Goal: Task Accomplishment & Management: Complete application form

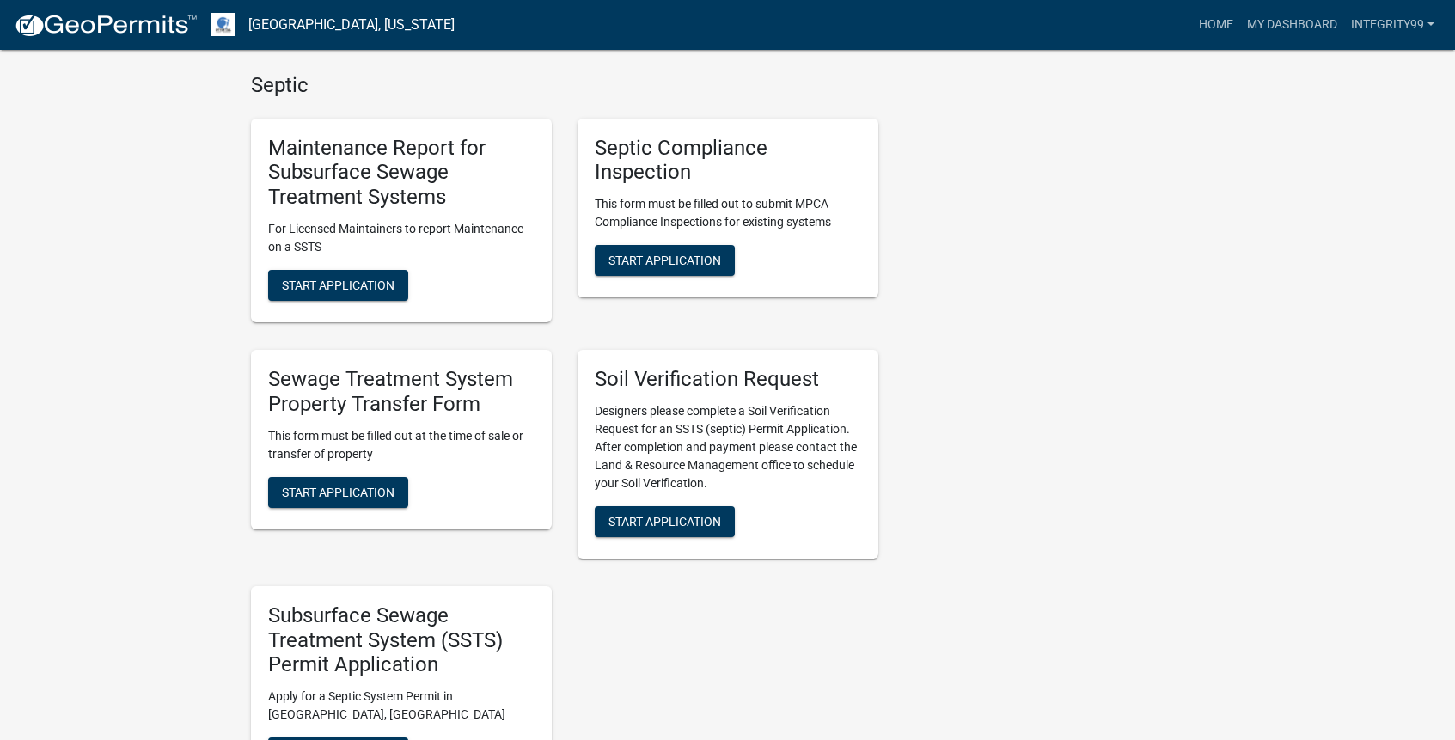
scroll to position [773, 0]
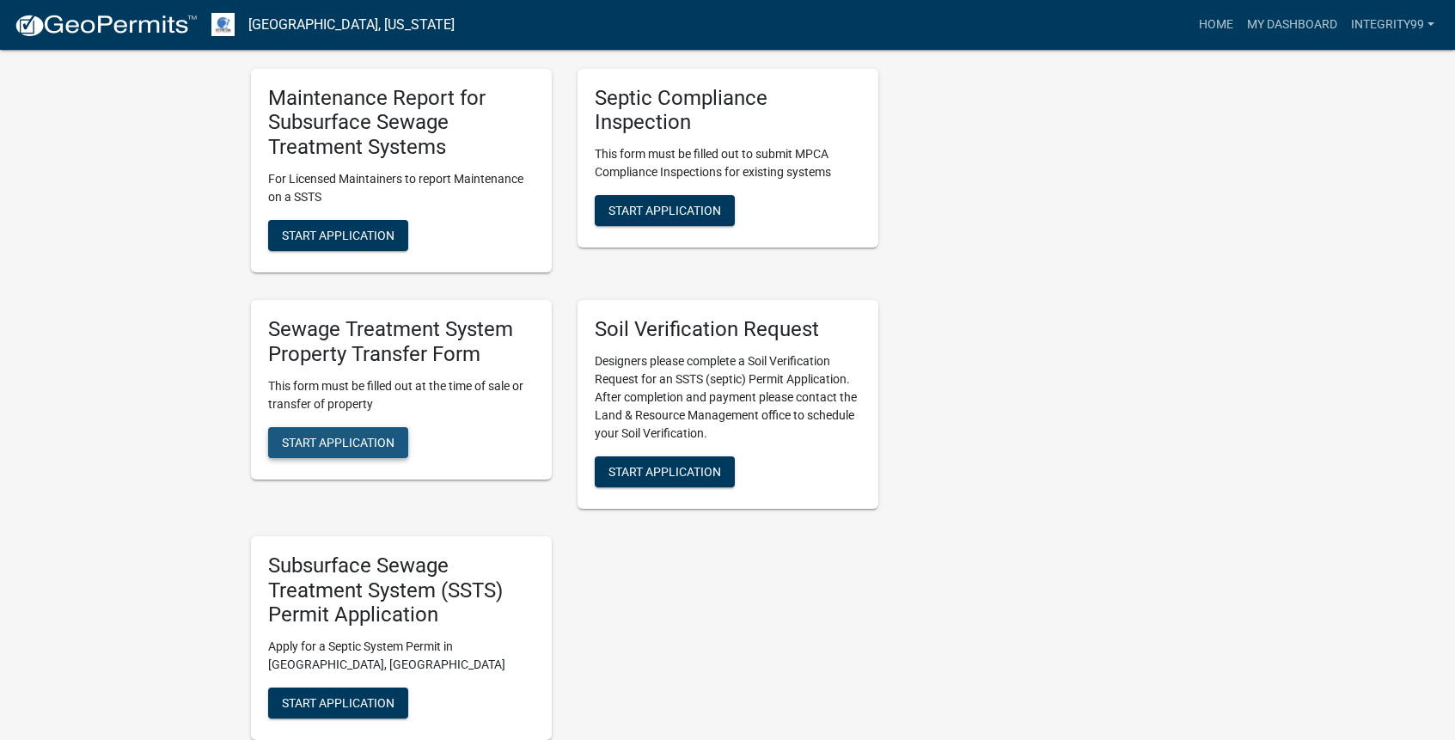
click at [315, 435] on span "Start Application" at bounding box center [338, 442] width 113 height 14
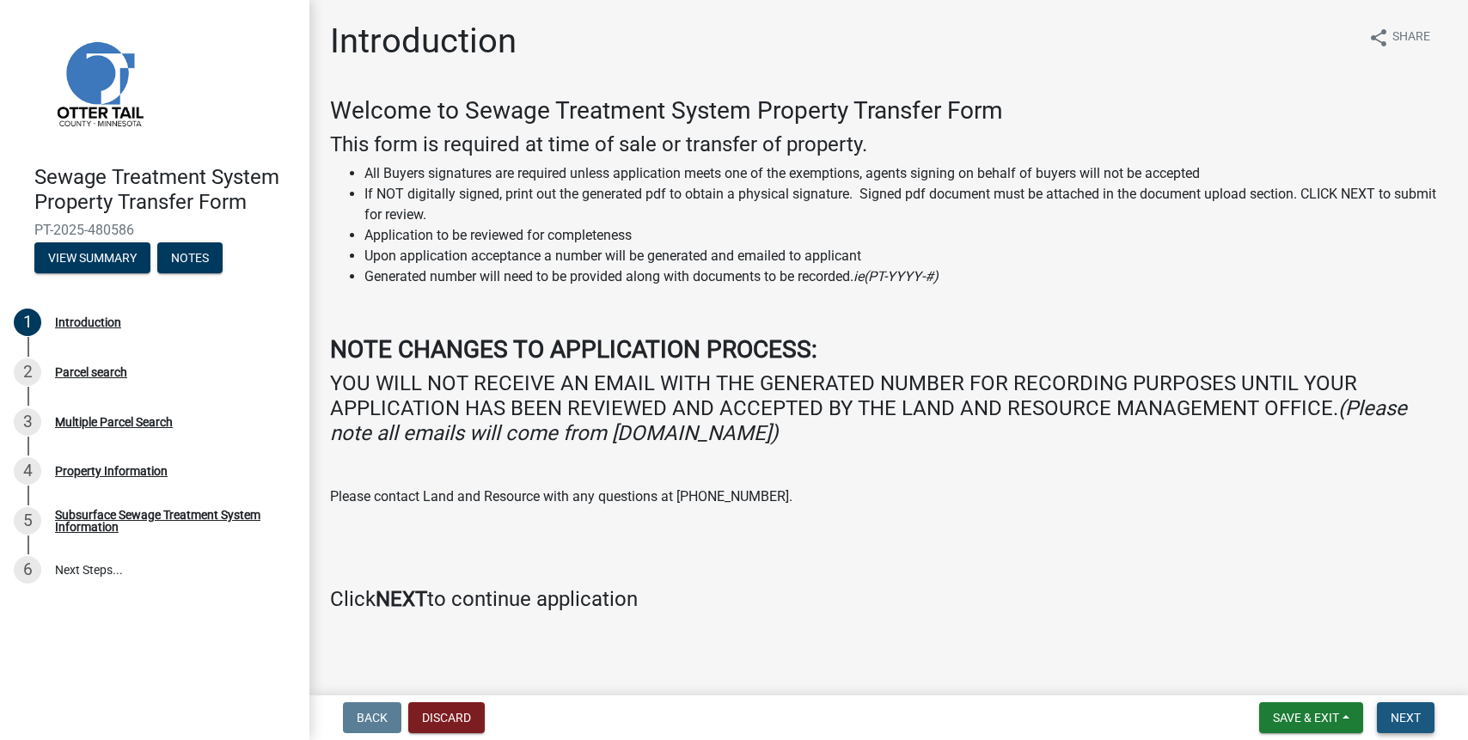
click at [1407, 713] on span "Next" at bounding box center [1405, 718] width 30 height 14
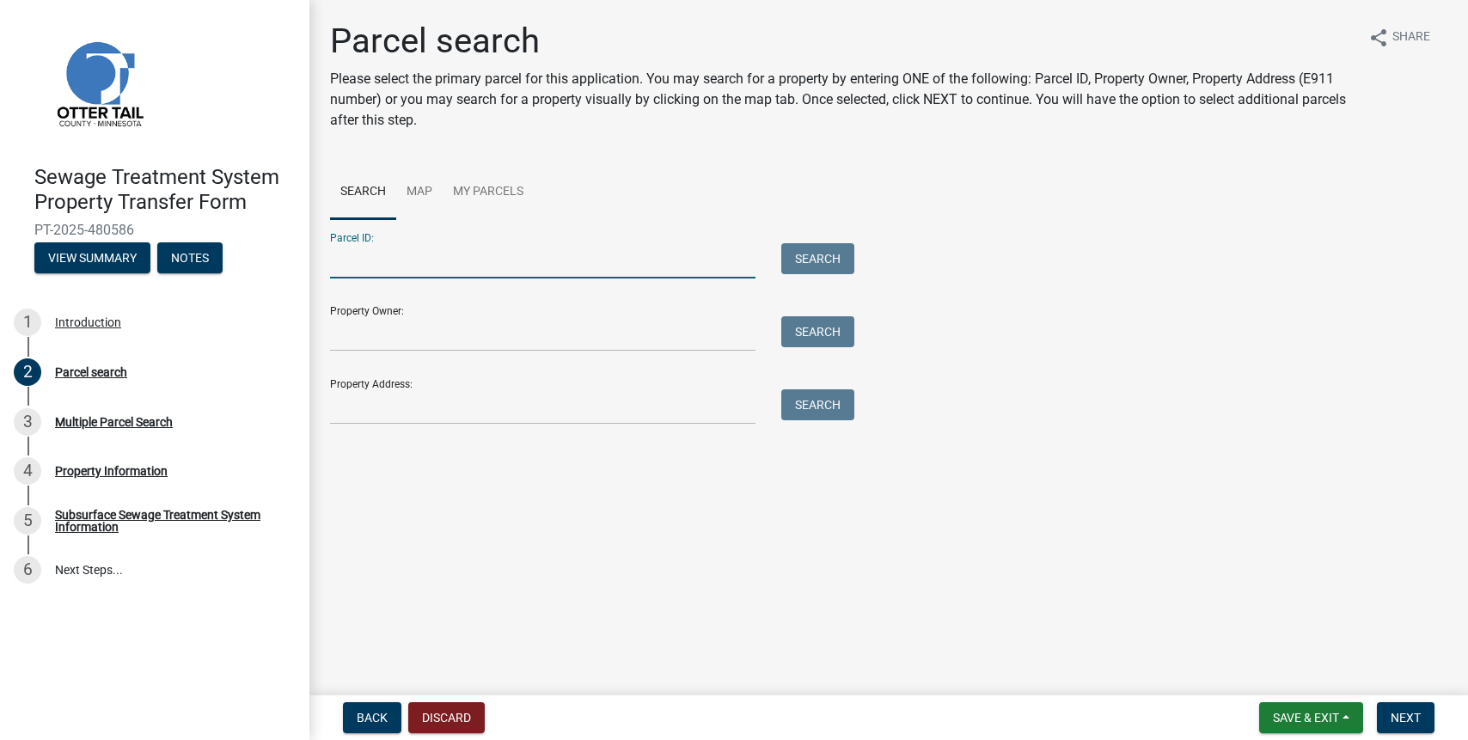
click at [375, 260] on input "Parcel ID:" at bounding box center [542, 260] width 425 height 35
type input "75000500046001"
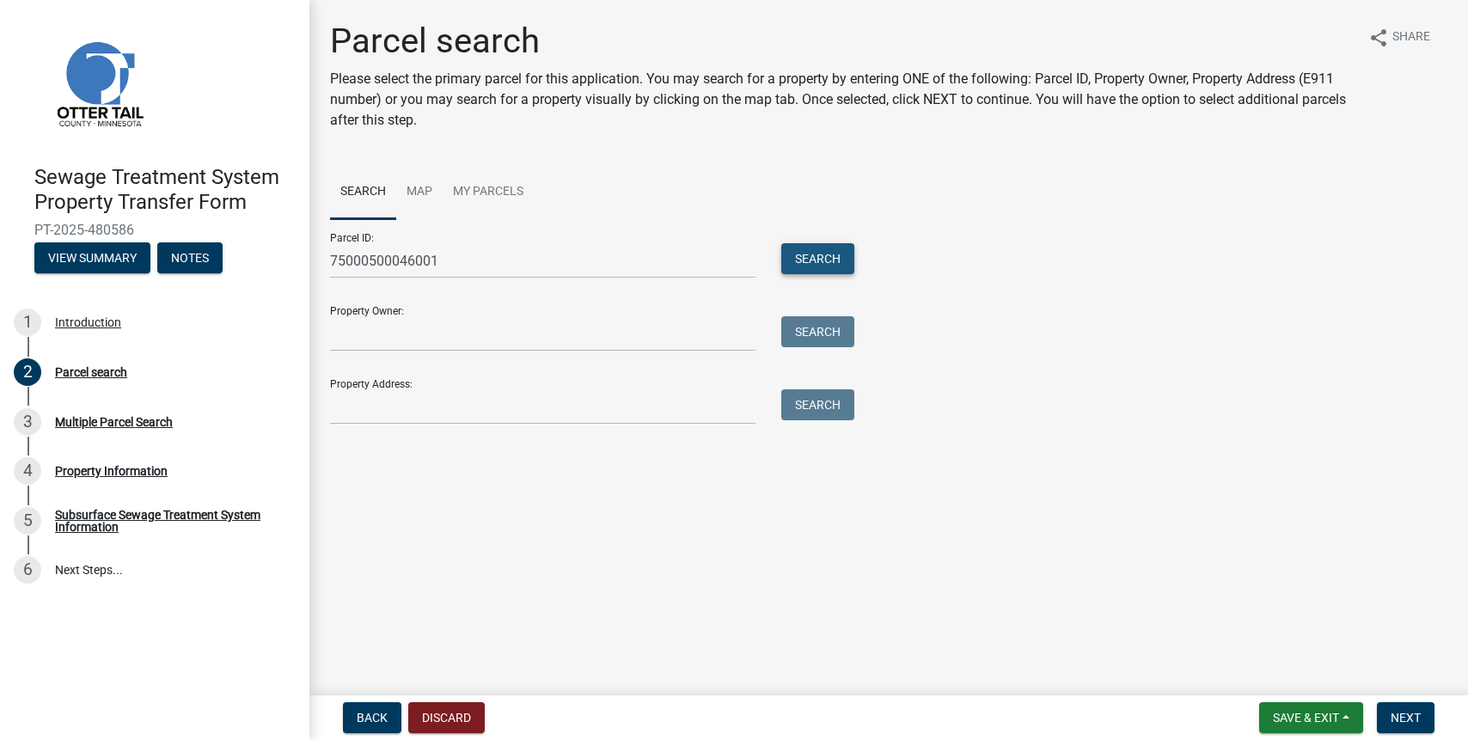
click at [825, 261] on button "Search" at bounding box center [817, 258] width 73 height 31
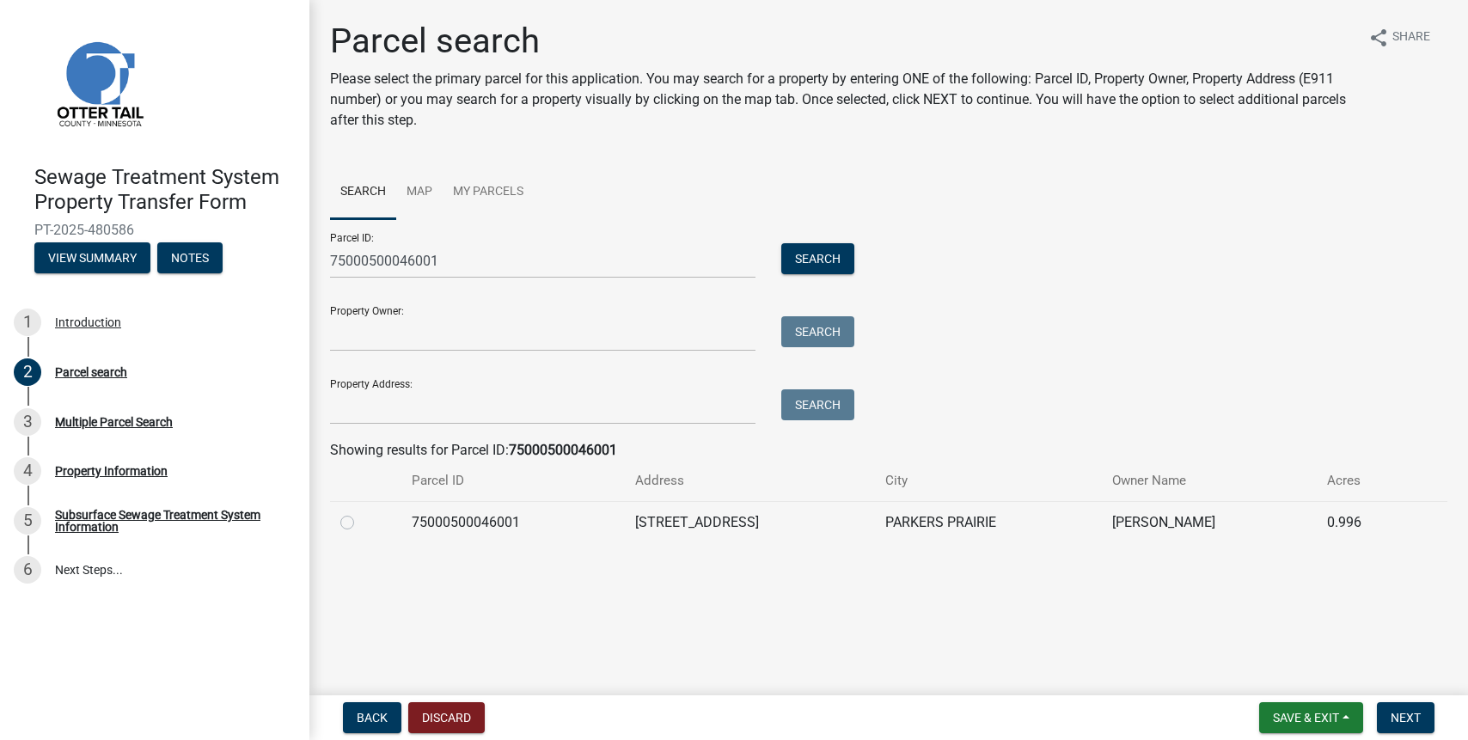
click at [361, 512] on label at bounding box center [361, 512] width 0 height 0
click at [361, 520] on input "radio" at bounding box center [366, 517] width 11 height 11
radio input "true"
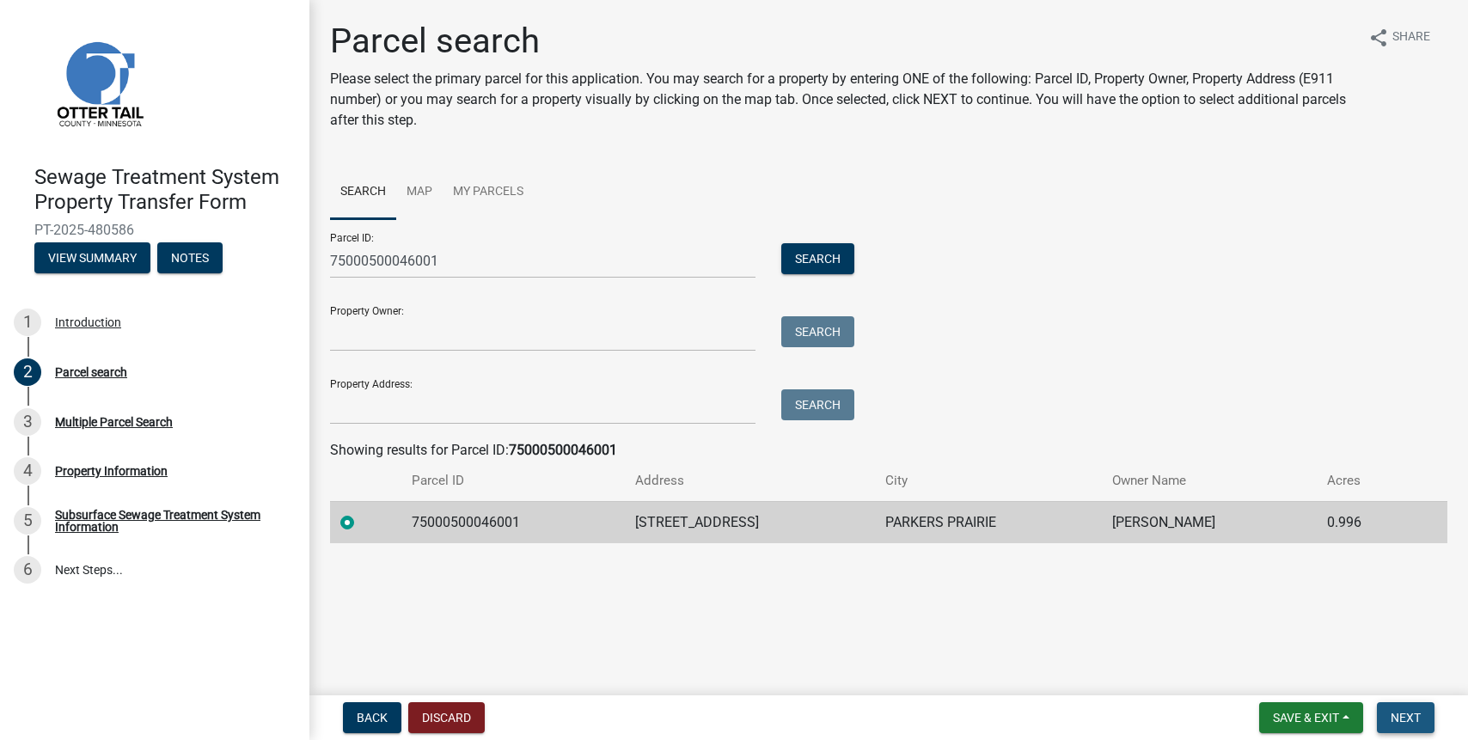
click at [1422, 717] on button "Next" at bounding box center [1406, 717] width 58 height 31
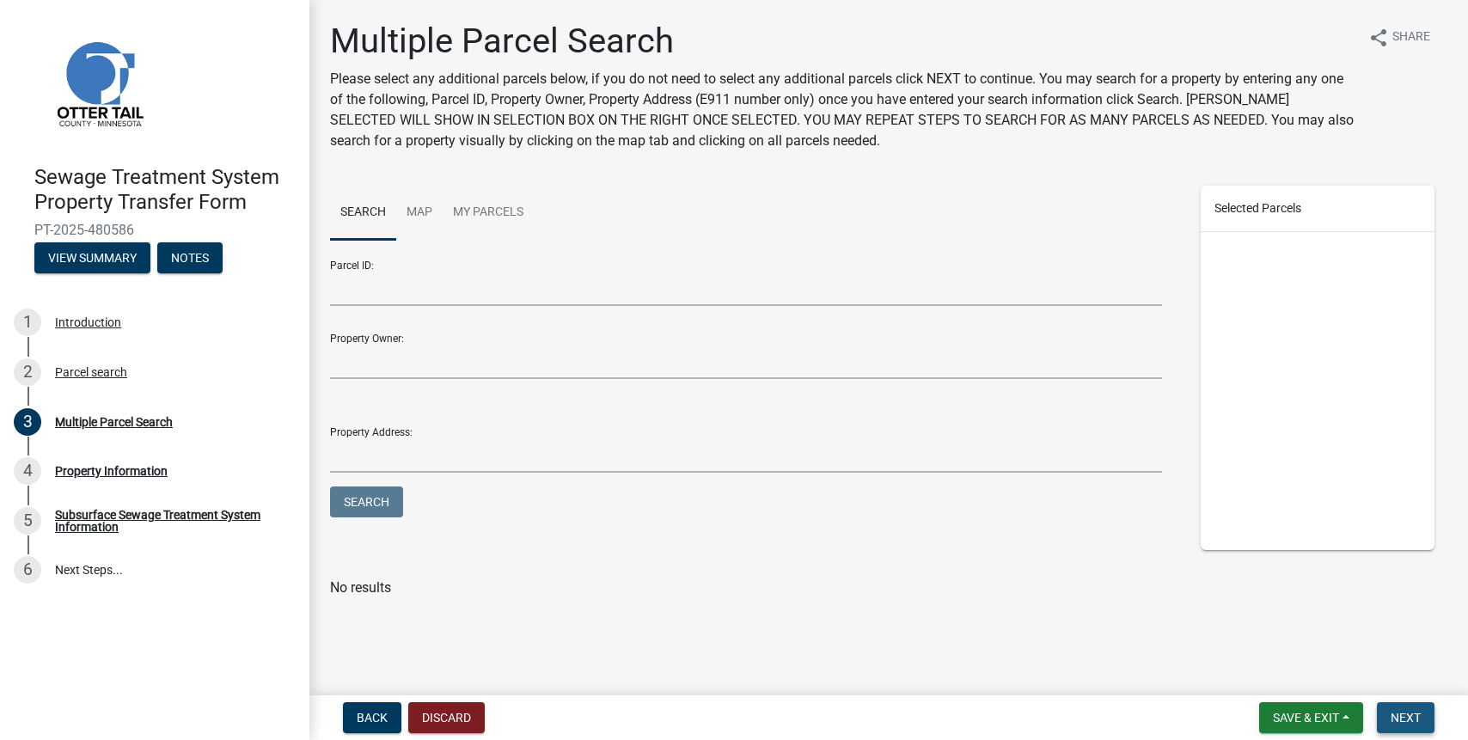
click at [1422, 717] on button "Next" at bounding box center [1406, 717] width 58 height 31
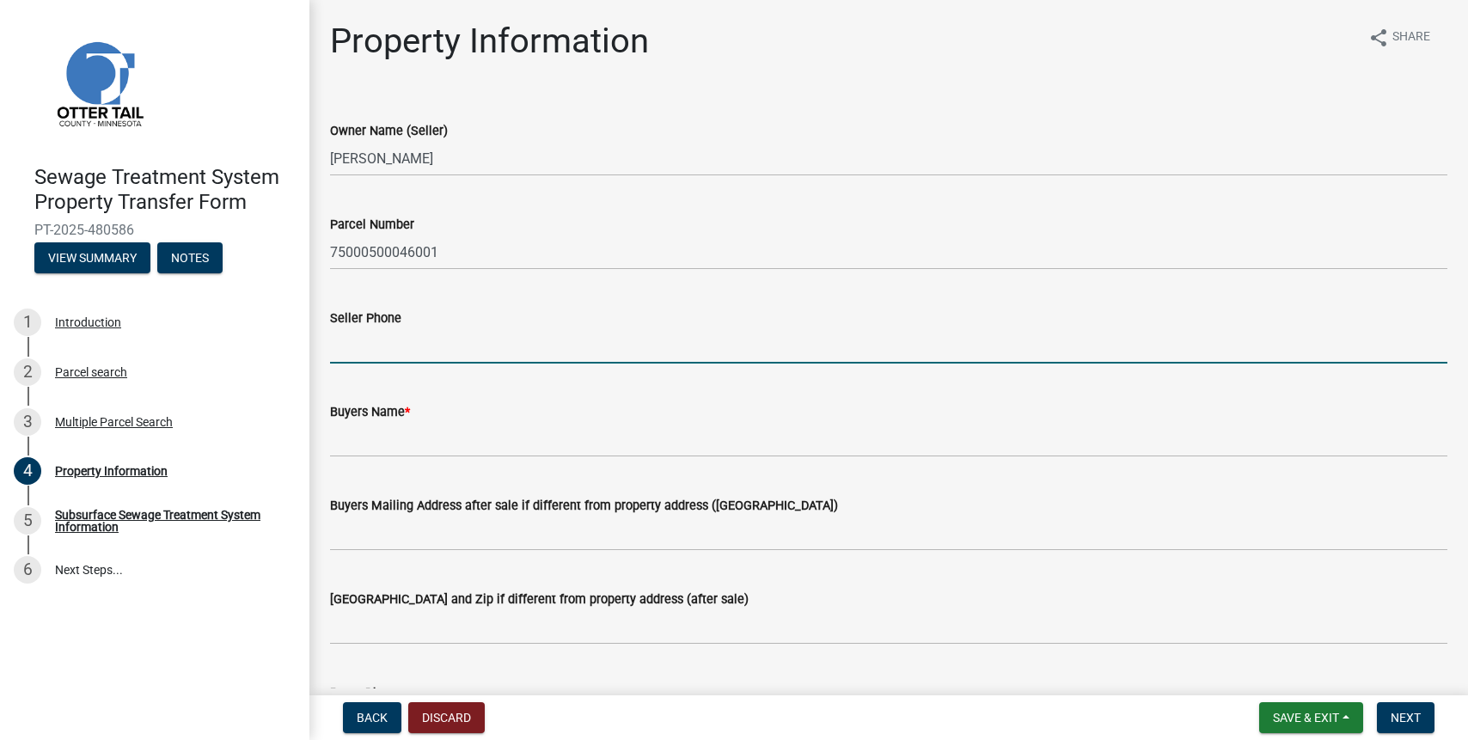
click at [382, 345] on input "Seller Phone" at bounding box center [888, 345] width 1117 height 35
type input "[PHONE_NUMBER]"
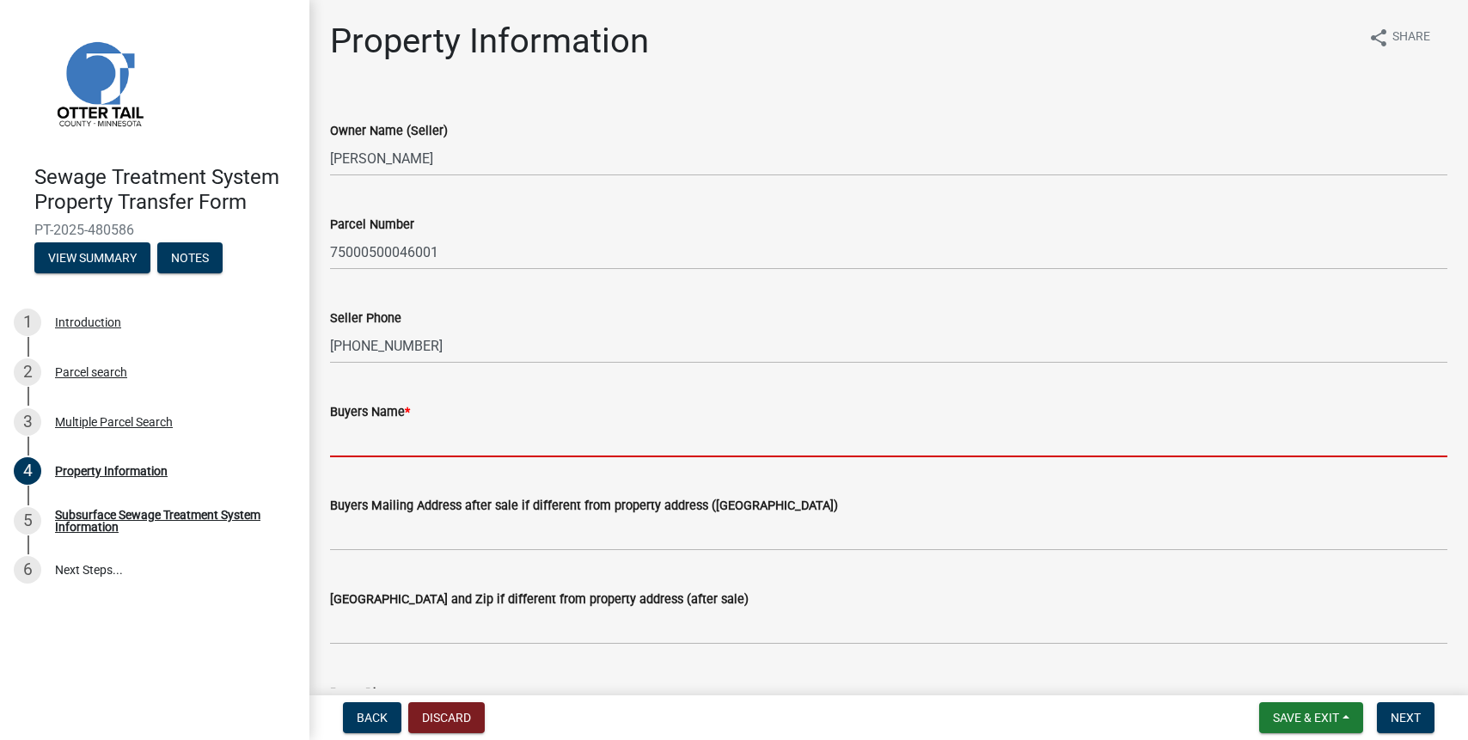
click at [357, 449] on input "Buyers Name *" at bounding box center [888, 439] width 1117 height 35
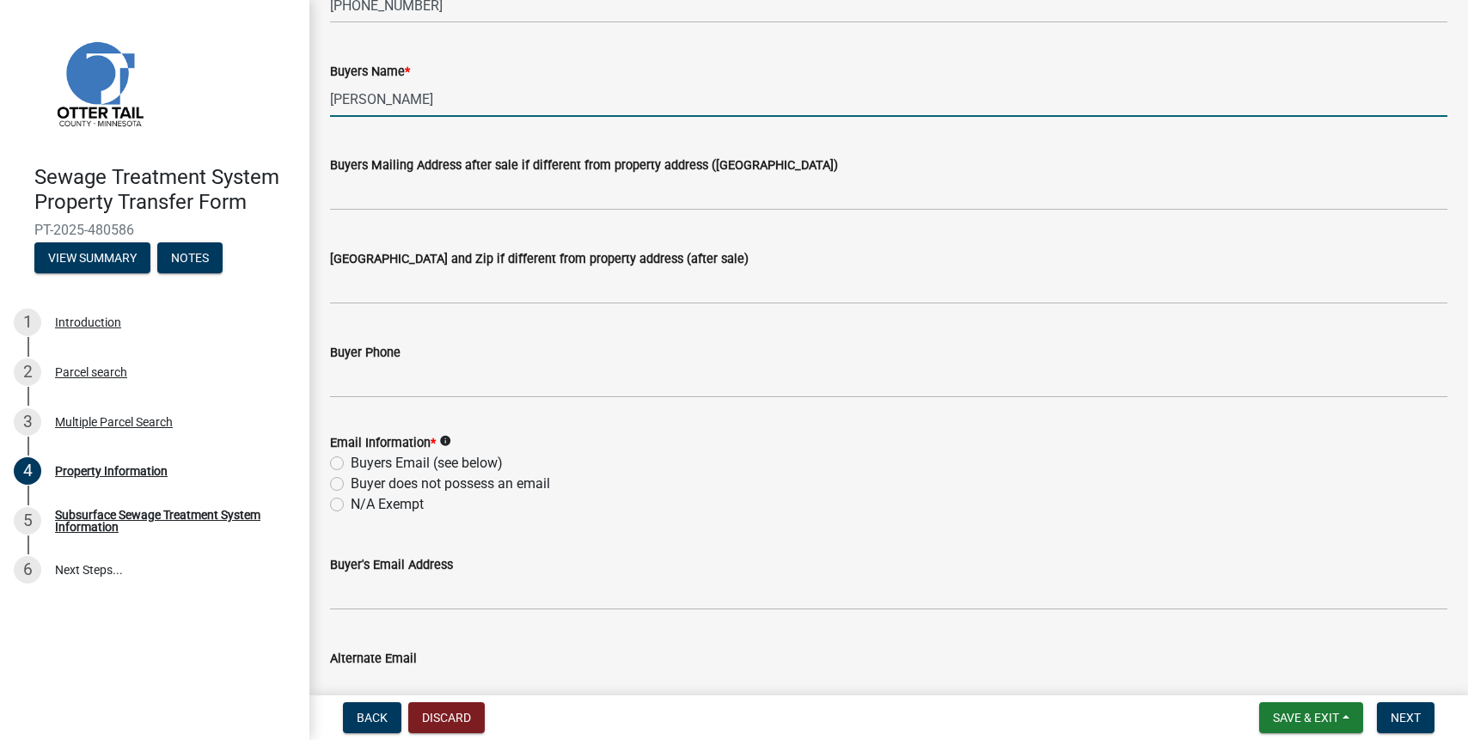
scroll to position [344, 0]
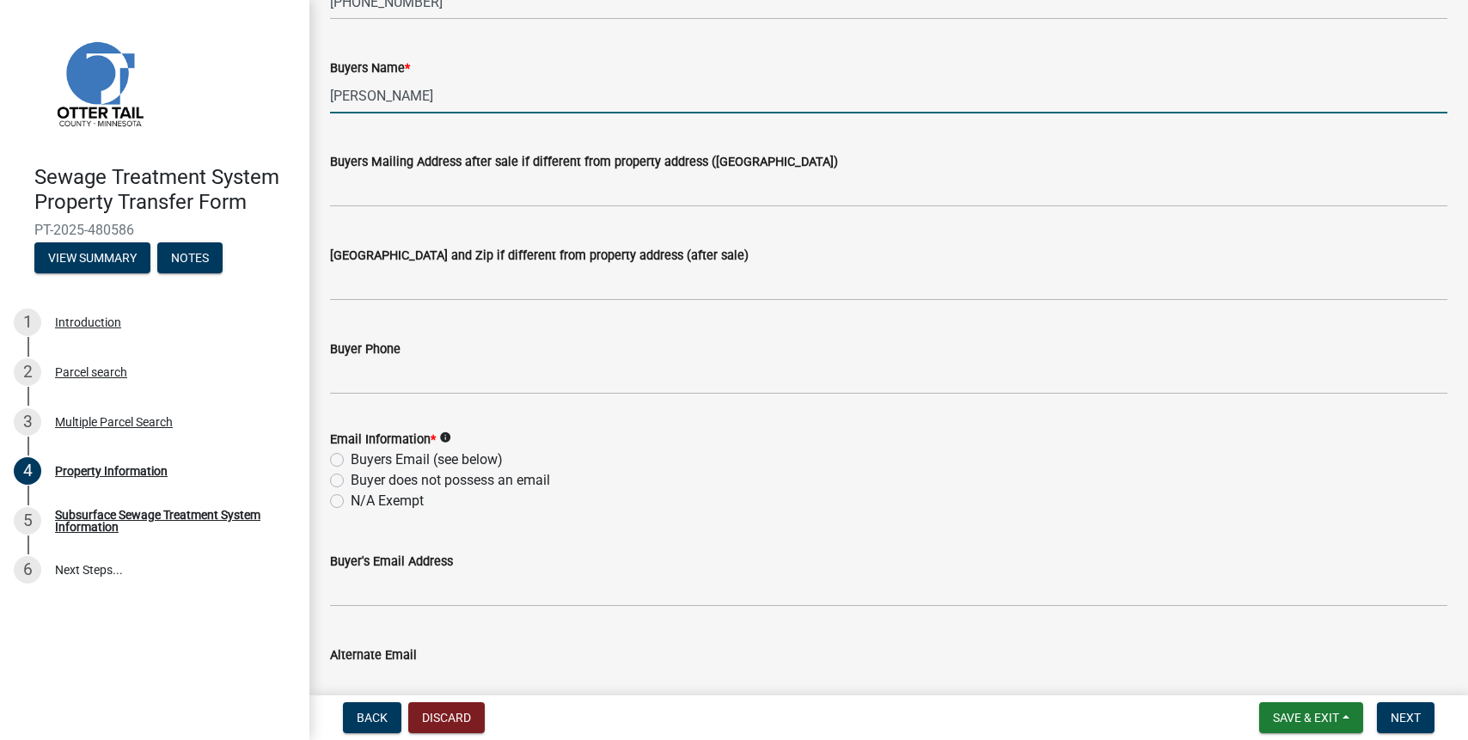
type input "[PERSON_NAME]"
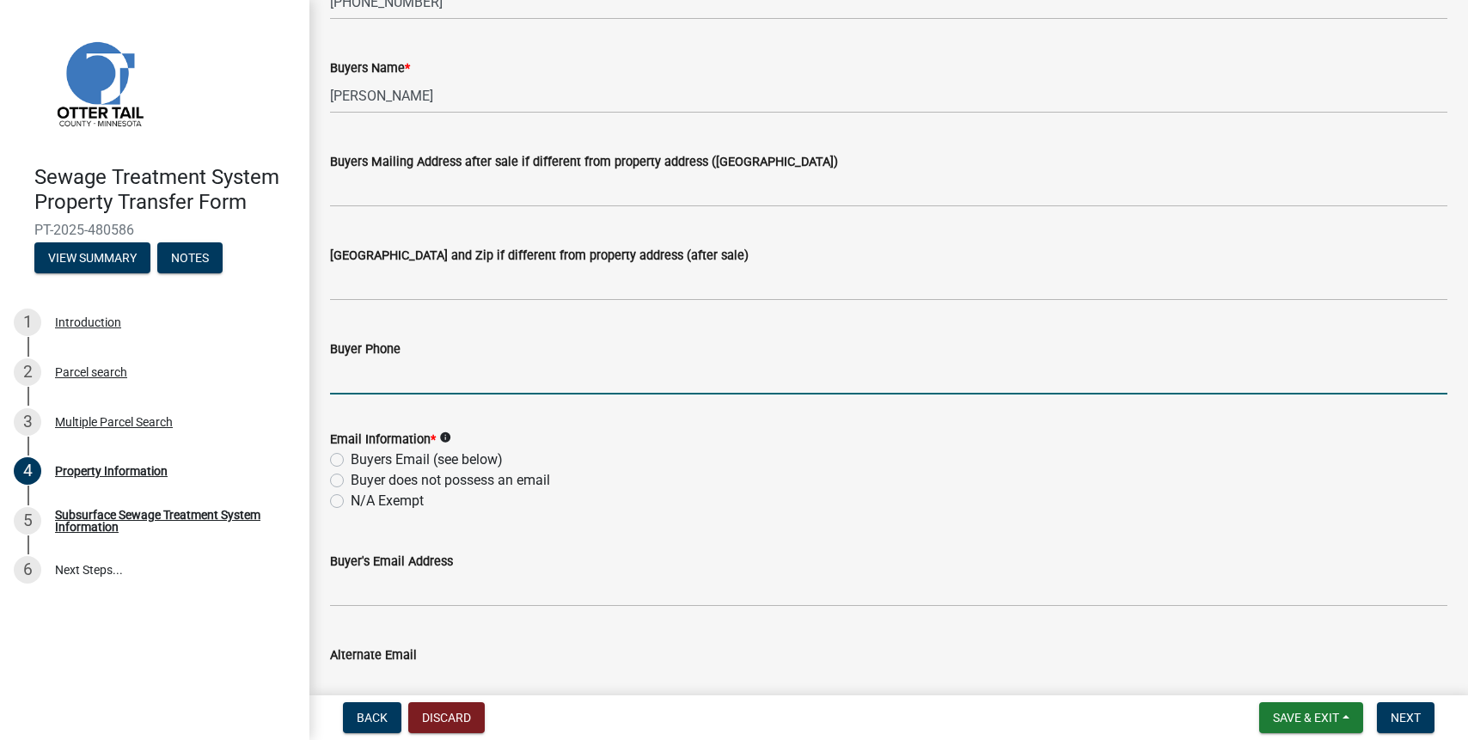
click at [351, 378] on input "Buyer Phone" at bounding box center [888, 376] width 1117 height 35
type input "[PHONE_NUMBER]"
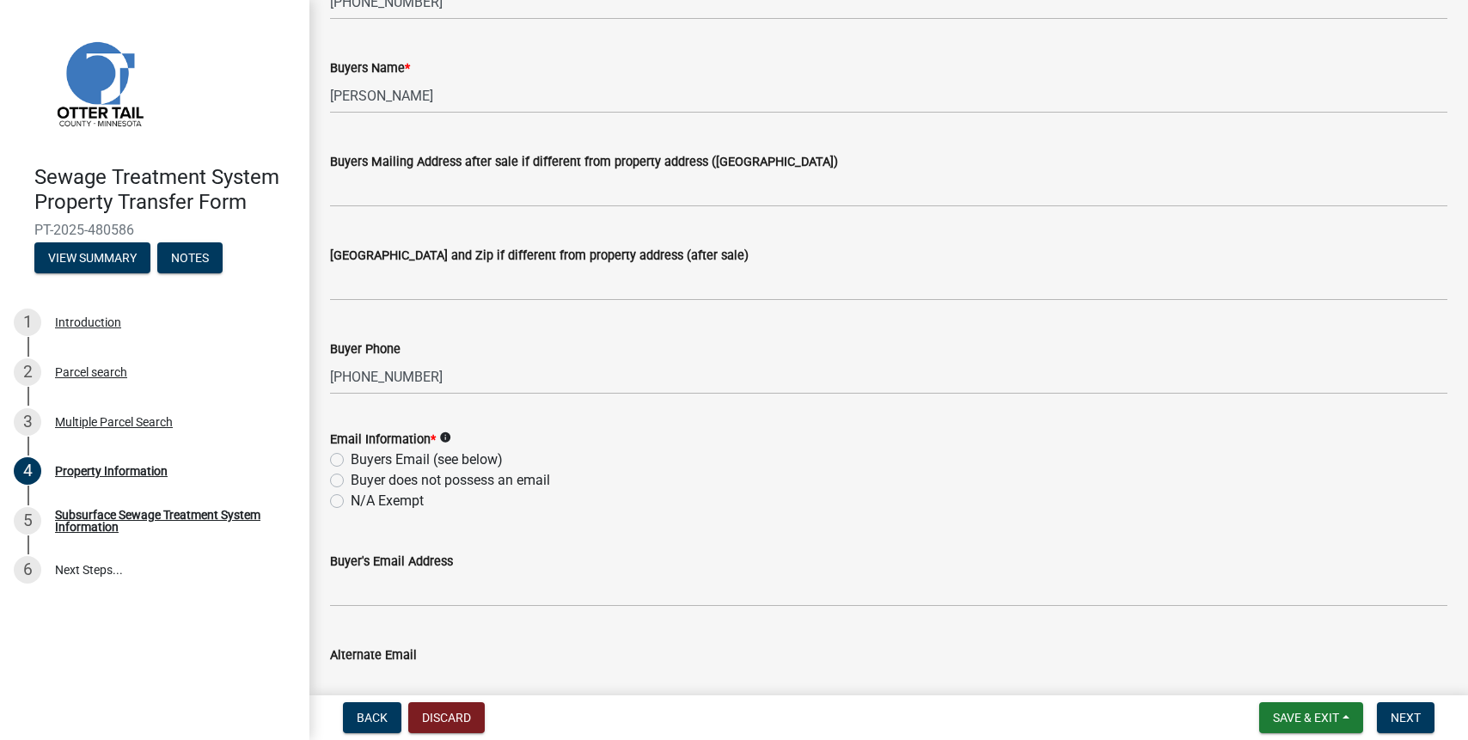
click at [351, 478] on label "Buyer does not possess an email" at bounding box center [450, 480] width 199 height 21
click at [351, 478] on input "Buyer does not possess an email" at bounding box center [356, 475] width 11 height 11
radio input "true"
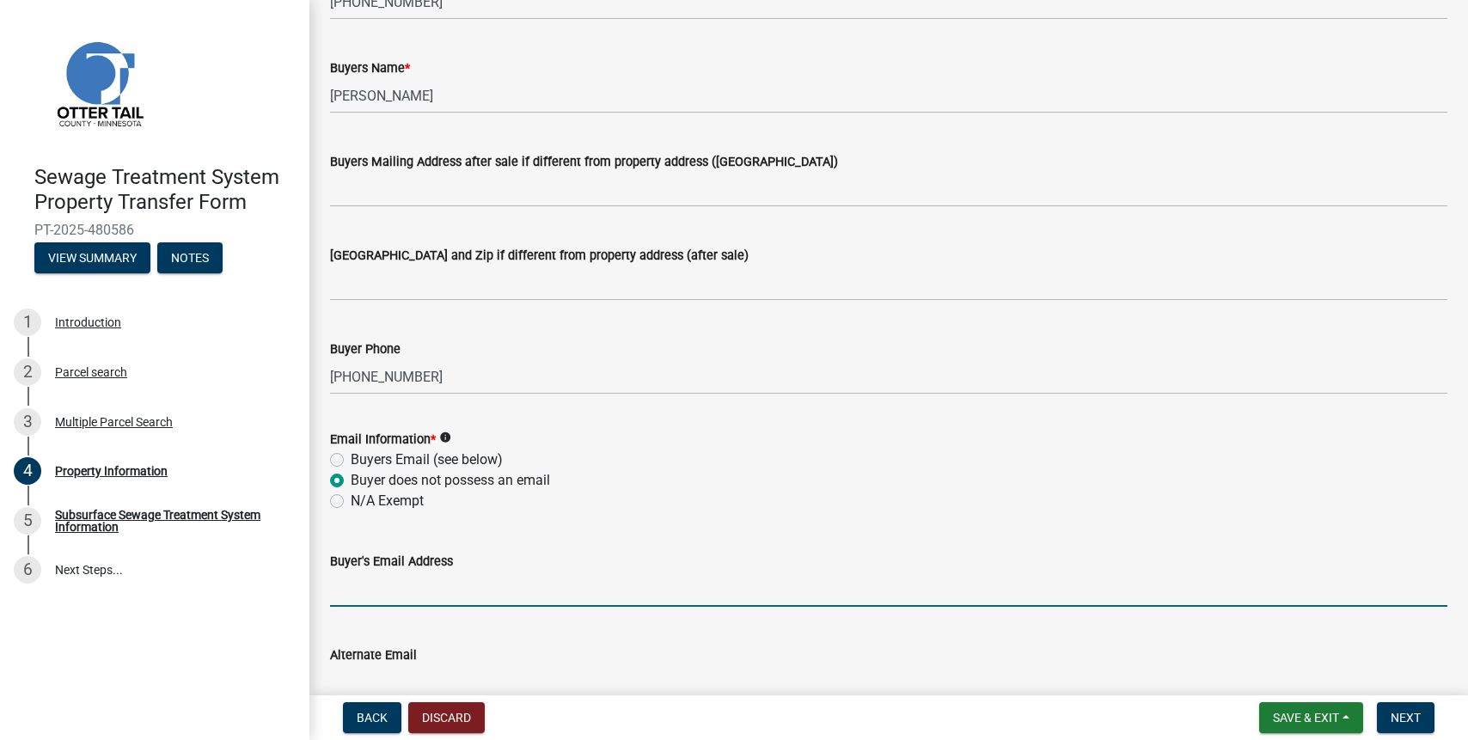
click at [359, 589] on input "Buyer's Email Address" at bounding box center [888, 588] width 1117 height 35
type input "[EMAIL_ADDRESS][DOMAIN_NAME]"
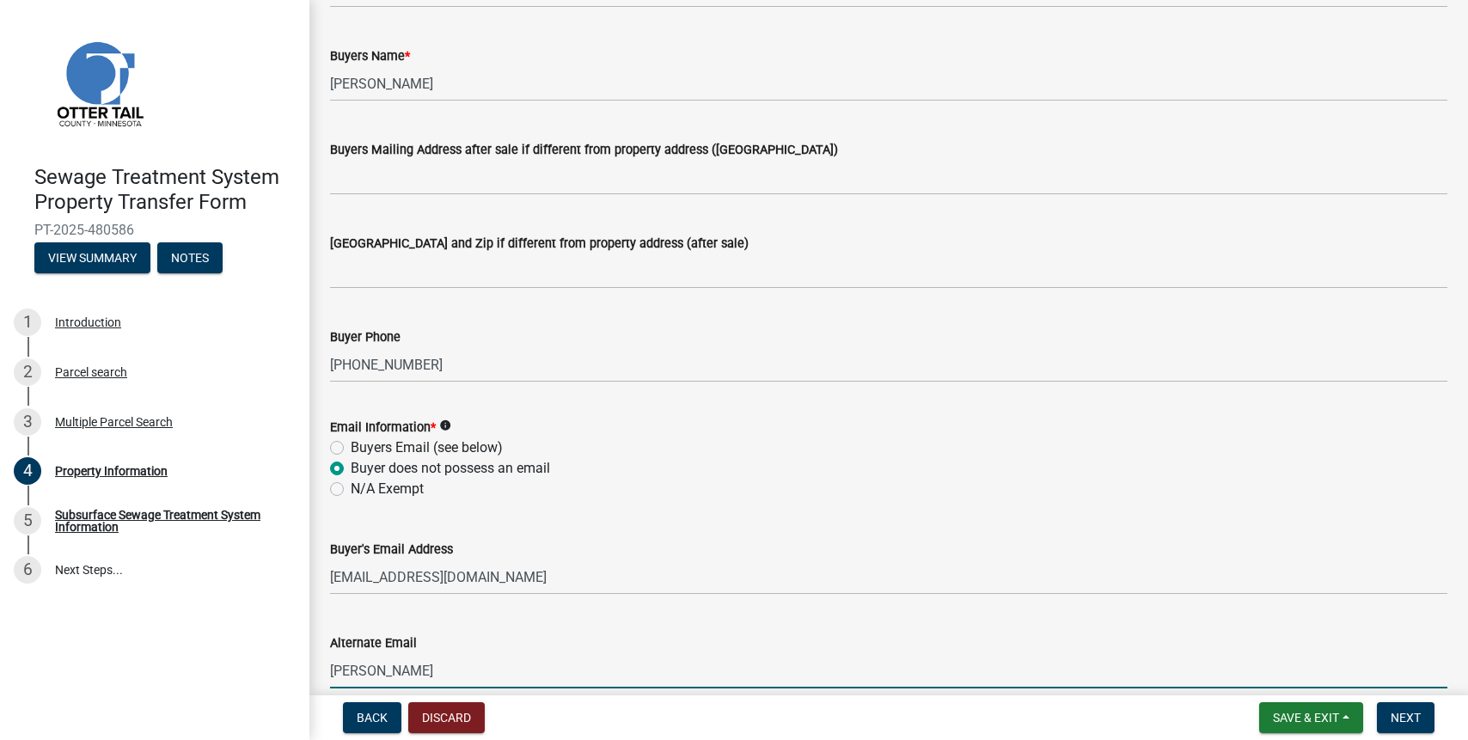
type input "[PERSON_NAME][EMAIL_ADDRESS][DOMAIN_NAME]"
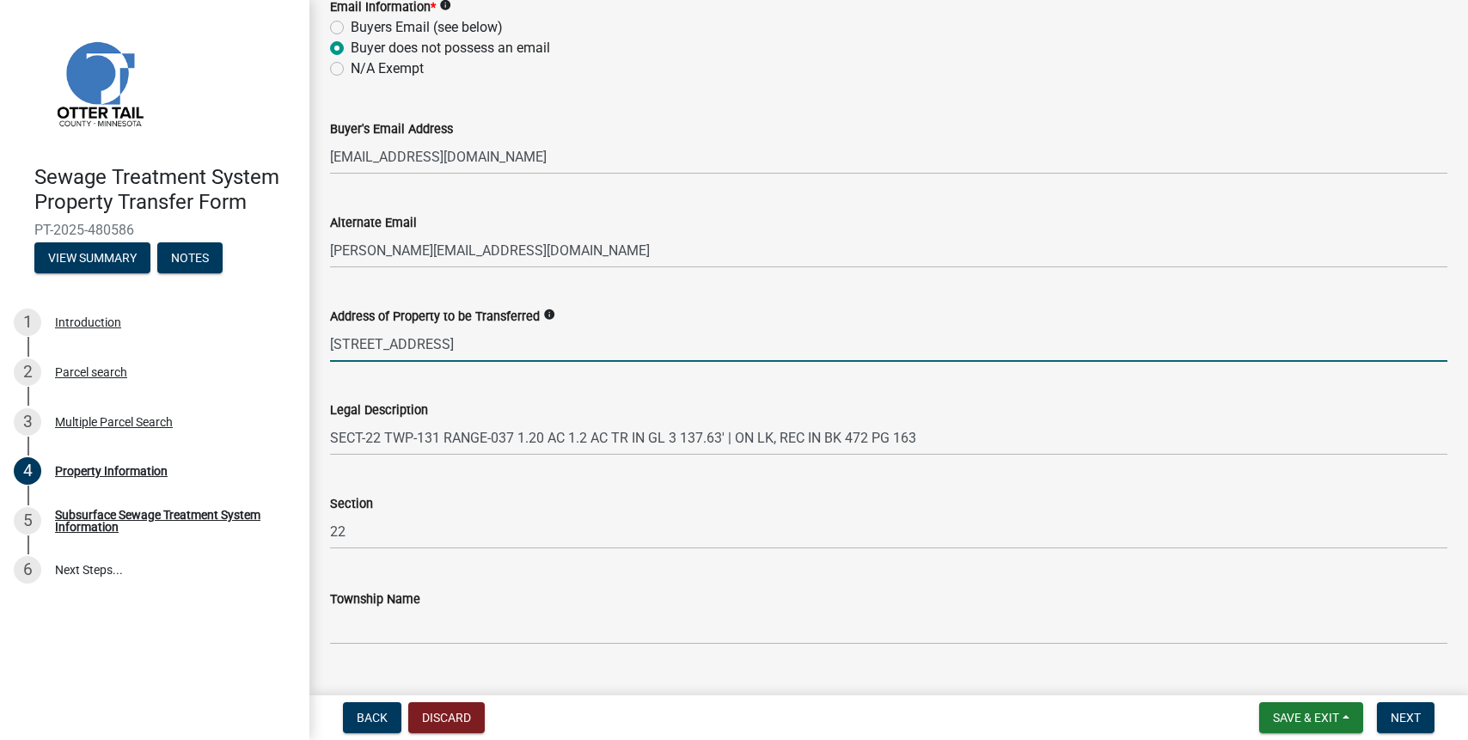
scroll to position [813, 0]
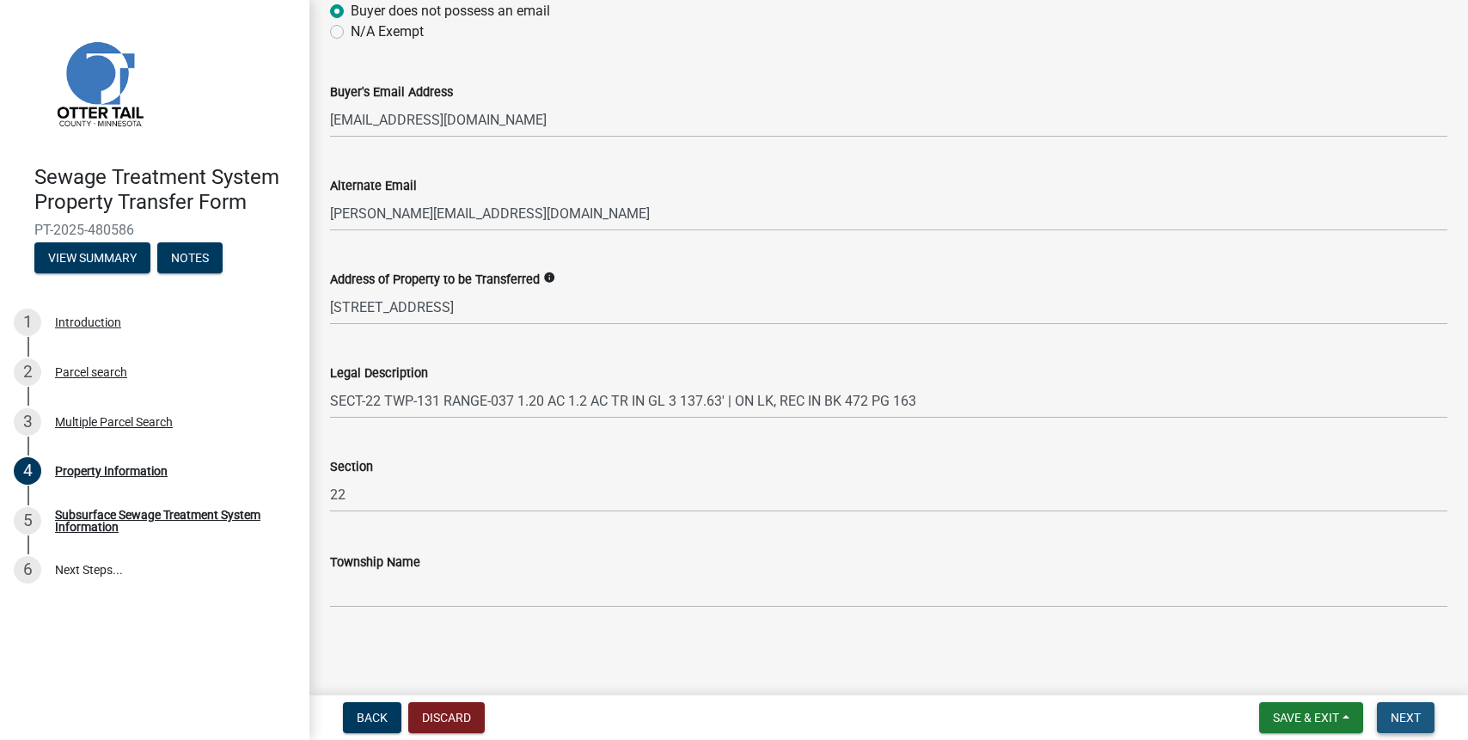
click at [1401, 713] on span "Next" at bounding box center [1405, 718] width 30 height 14
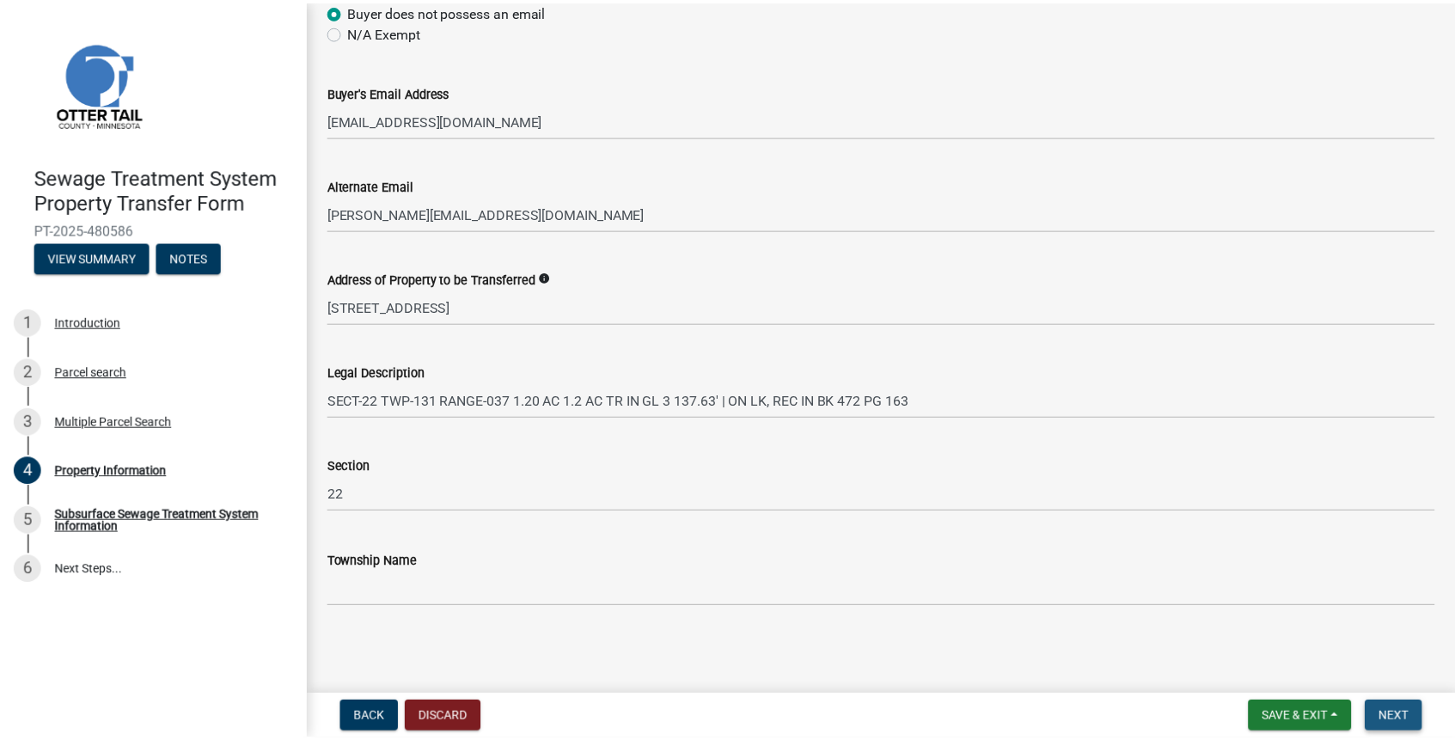
scroll to position [0, 0]
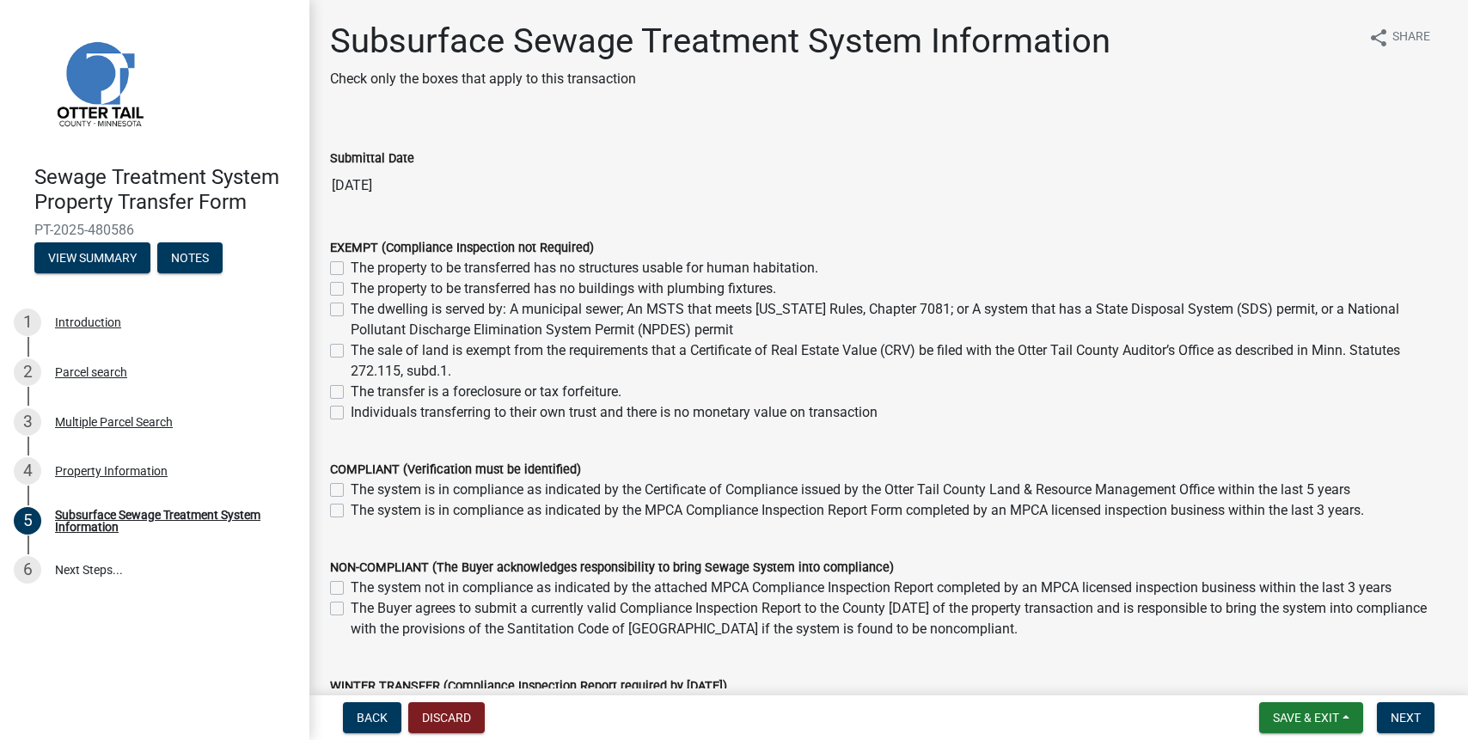
click at [351, 306] on label "The dwelling is served by: A municipal sewer; An MSTS that meets [US_STATE] Rul…" at bounding box center [899, 319] width 1096 height 41
click at [351, 306] on input "The dwelling is served by: A municipal sewer; An MSTS that meets [US_STATE] Rul…" at bounding box center [356, 304] width 11 height 11
checkbox input "true"
checkbox input "false"
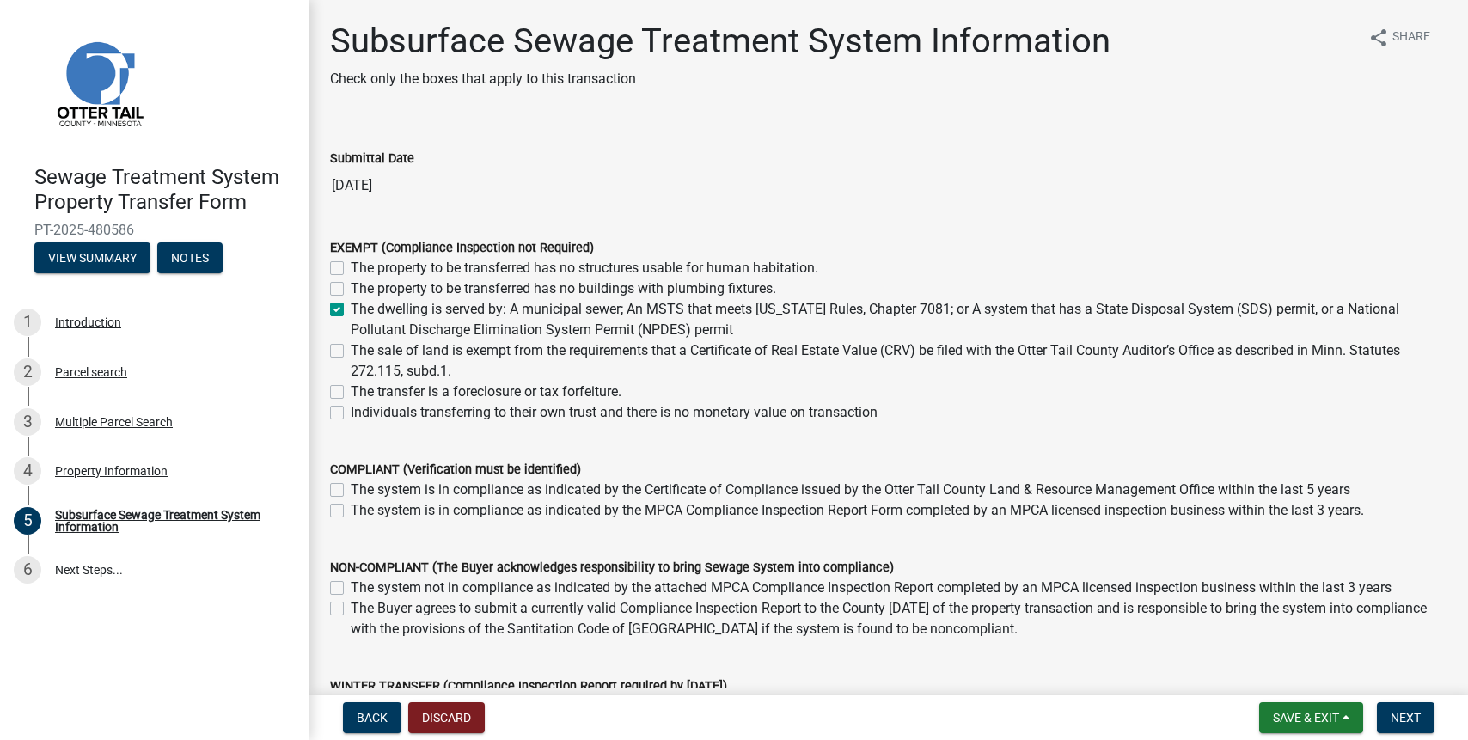
checkbox input "true"
checkbox input "false"
click at [1401, 709] on button "Next" at bounding box center [1406, 717] width 58 height 31
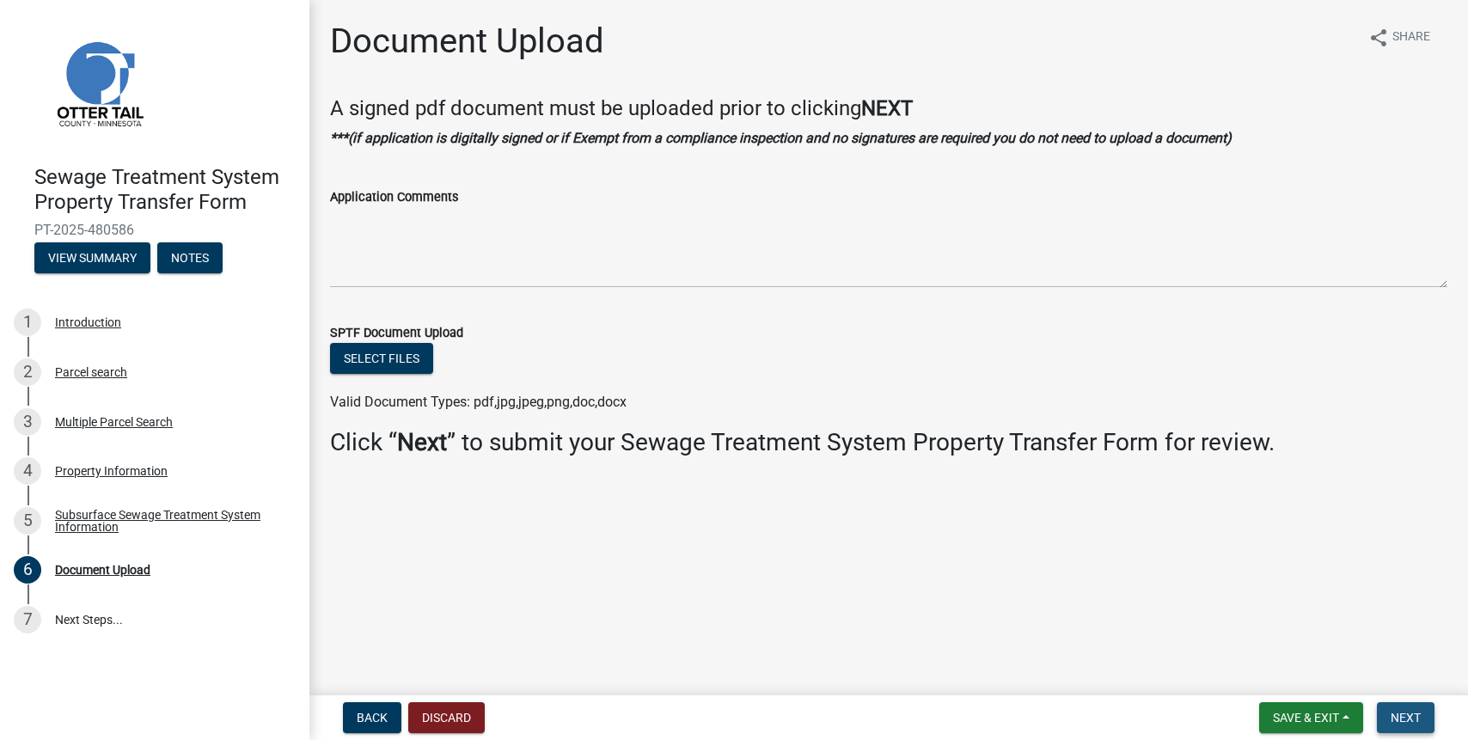
click at [1408, 708] on button "Next" at bounding box center [1406, 717] width 58 height 31
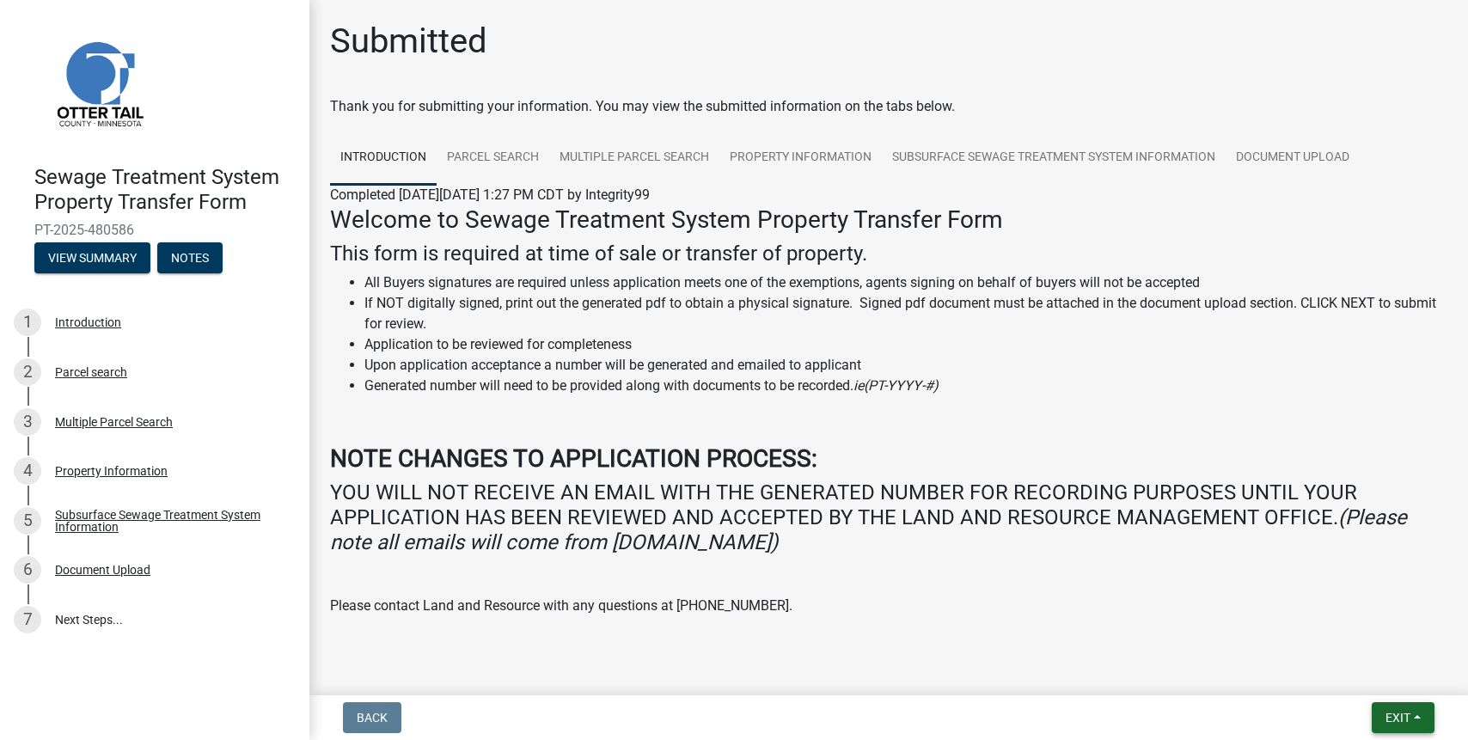
click at [1407, 708] on button "Exit" at bounding box center [1402, 717] width 63 height 31
click at [1324, 665] on button "Save & Exit" at bounding box center [1365, 672] width 137 height 41
